Goal: Information Seeking & Learning: Learn about a topic

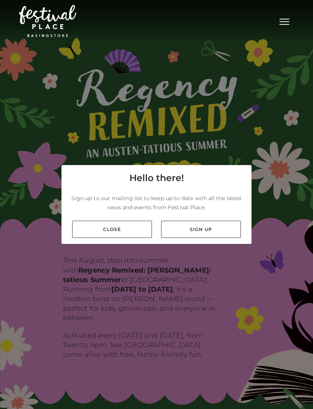
click at [98, 238] on link "Close" at bounding box center [112, 229] width 80 height 17
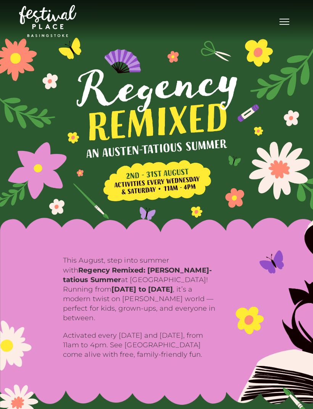
click at [286, 24] on button "Toggle navigation" at bounding box center [284, 20] width 19 height 11
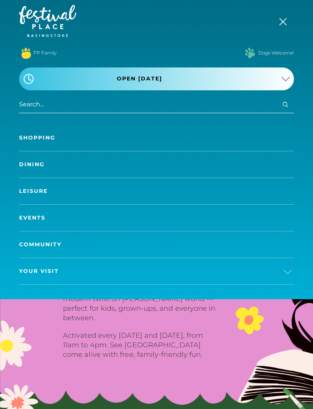
click at [37, 146] on link "Shopping" at bounding box center [156, 138] width 275 height 26
click at [39, 144] on link "Shopping" at bounding box center [156, 138] width 275 height 26
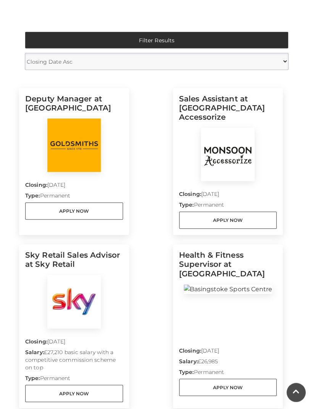
scroll to position [192, 0]
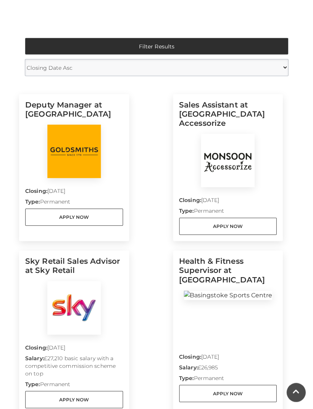
click at [195, 187] on div "Closing: 10 Sep 2025 Type: Permanent Apply Now" at bounding box center [228, 211] width 98 height 48
click at [253, 176] on img at bounding box center [227, 160] width 53 height 53
click at [238, 218] on link "Apply Now" at bounding box center [228, 226] width 98 height 17
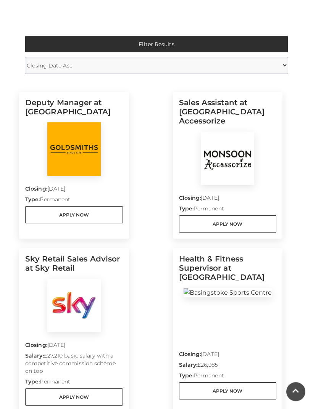
scroll to position [193, 0]
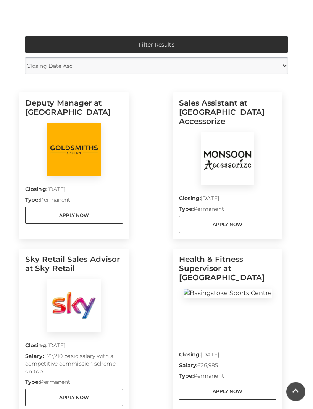
click at [237, 161] on img at bounding box center [227, 158] width 53 height 53
click at [214, 216] on link "Apply Now" at bounding box center [228, 224] width 98 height 17
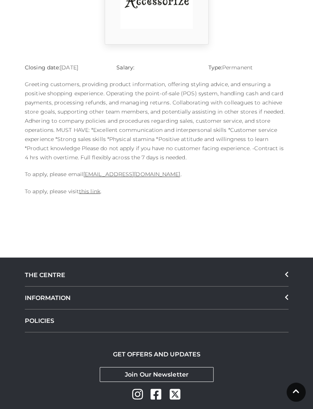
scroll to position [265, 0]
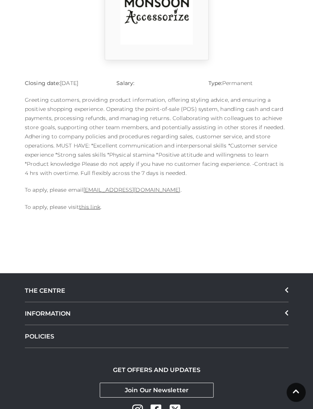
click at [91, 207] on link "this link" at bounding box center [89, 206] width 21 height 7
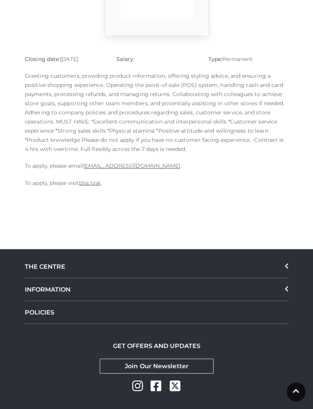
click at [115, 166] on link "1124m@monsoonmail.rms-metro.com" at bounding box center [131, 166] width 97 height 7
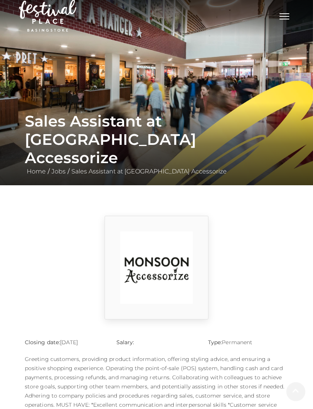
scroll to position [0, 0]
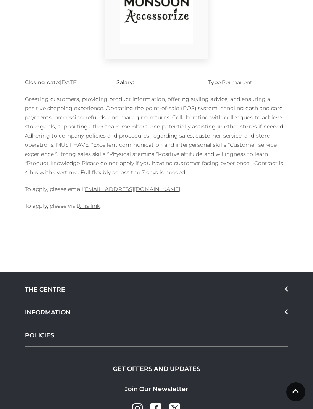
scroll to position [291, 0]
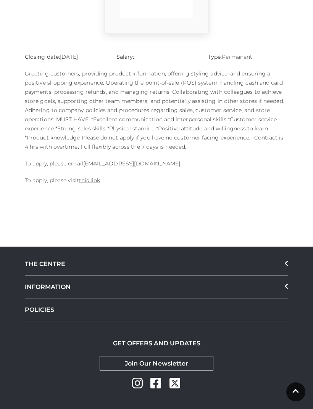
click at [86, 181] on link "this link" at bounding box center [89, 180] width 21 height 7
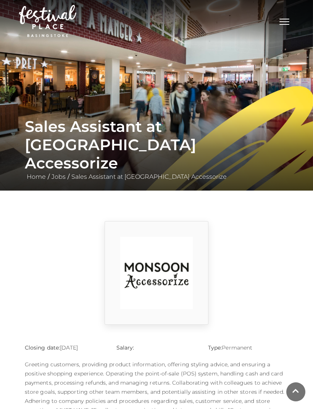
scroll to position [316, 0]
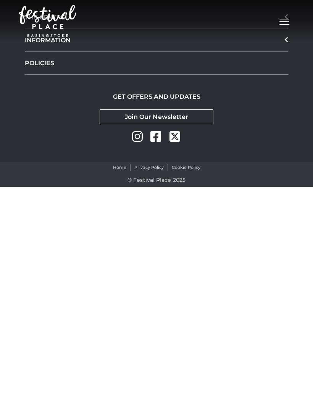
click at [48, 56] on div "POLICIES" at bounding box center [156, 63] width 263 height 23
click at [55, 60] on div "POLICIES" at bounding box center [156, 63] width 263 height 23
